Goal: Transaction & Acquisition: Purchase product/service

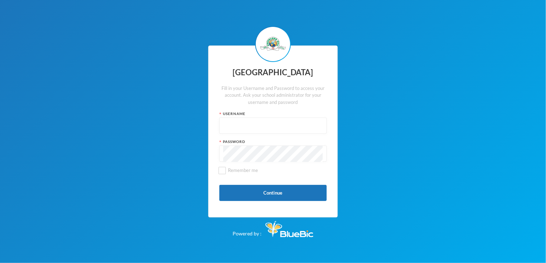
click at [243, 127] on input "text" at bounding box center [272, 126] width 99 height 16
type input "glh25c61"
click at [259, 197] on button "Continue" at bounding box center [272, 193] width 107 height 16
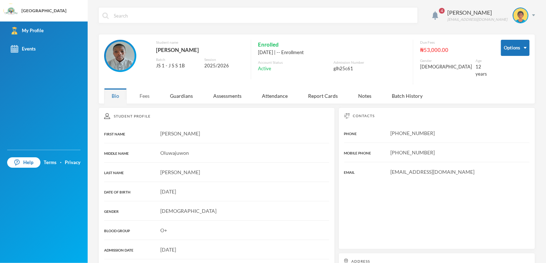
click at [145, 88] on div "Fees" at bounding box center [144, 95] width 25 height 15
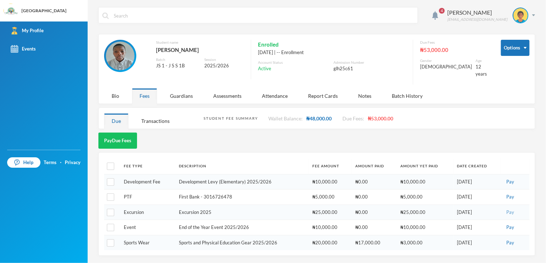
click at [508, 208] on button "Pay" at bounding box center [510, 212] width 12 height 8
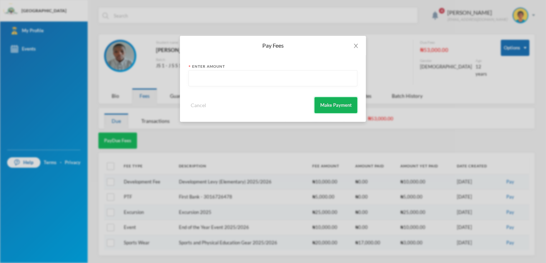
click at [353, 107] on button "Make Payment" at bounding box center [335, 105] width 43 height 16
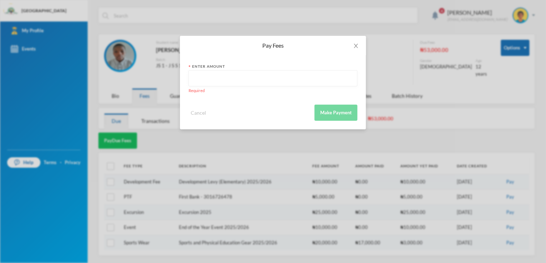
click at [208, 75] on input "text" at bounding box center [272, 78] width 161 height 16
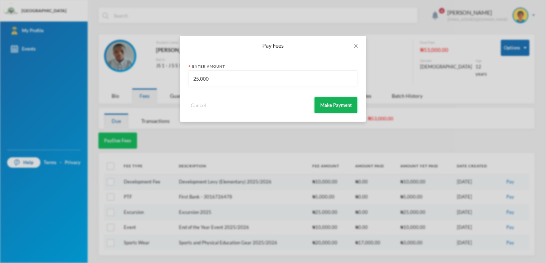
type input "25,000"
click at [325, 104] on button "Make Payment" at bounding box center [335, 105] width 43 height 16
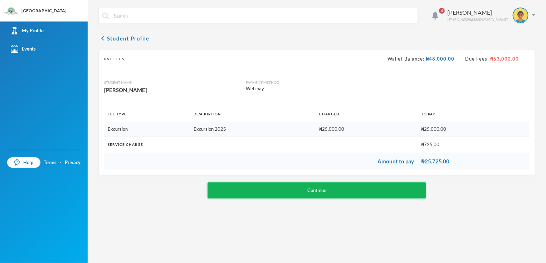
click at [333, 186] on button "Continue" at bounding box center [316, 190] width 219 height 16
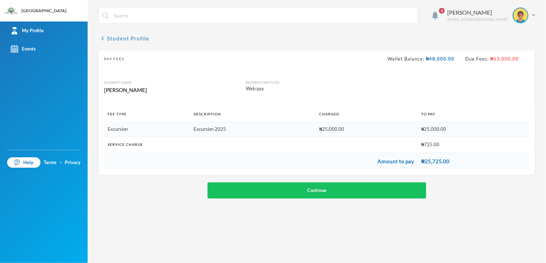
click at [107, 35] on button "chevron_left Student Profile" at bounding box center [123, 38] width 51 height 9
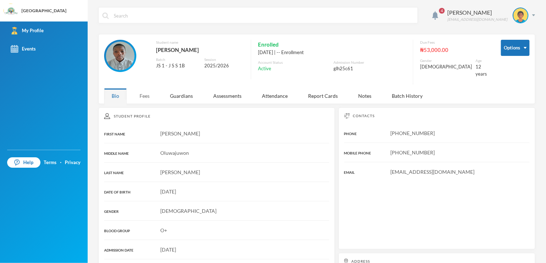
click at [147, 88] on div "Fees" at bounding box center [144, 95] width 25 height 15
